Goal: Find contact information: Find contact information

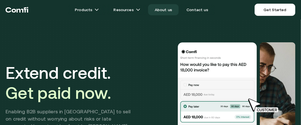
click at [168, 12] on link "About us" at bounding box center [163, 9] width 31 height 11
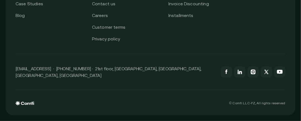
scroll to position [1405, 0]
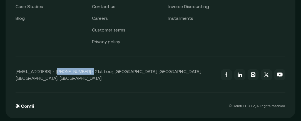
drag, startPoint x: 55, startPoint y: 106, endPoint x: 88, endPoint y: 107, distance: 33.1
click at [88, 81] on p "[EMAIL_ADDRESS] · [PHONE_NUMBER] · 21st floor, [GEOGRAPHIC_DATA], [GEOGRAPHIC_D…" at bounding box center [116, 74] width 200 height 13
copy p "[PHONE_NUMBER]"
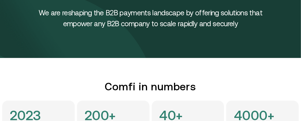
scroll to position [0, 0]
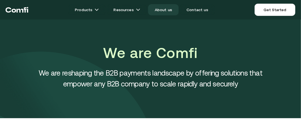
click at [169, 10] on link "About us" at bounding box center [163, 9] width 31 height 11
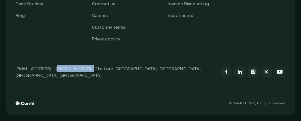
scroll to position [1439, 0]
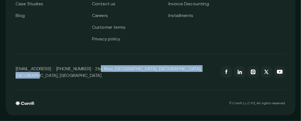
drag, startPoint x: 93, startPoint y: 72, endPoint x: 204, endPoint y: 72, distance: 111.0
click at [204, 72] on div "[EMAIL_ADDRESS] · [PHONE_NUMBER] · 21st floor, [GEOGRAPHIC_DATA], [GEOGRAPHIC_D…" at bounding box center [151, 72] width 270 height 36
copy p "21st floor, [GEOGRAPHIC_DATA], [GEOGRAPHIC_DATA], [GEOGRAPHIC_DATA], [GEOGRAPHI…"
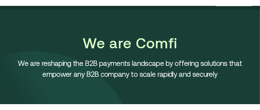
scroll to position [13, 0]
